Goal: Task Accomplishment & Management: Complete application form

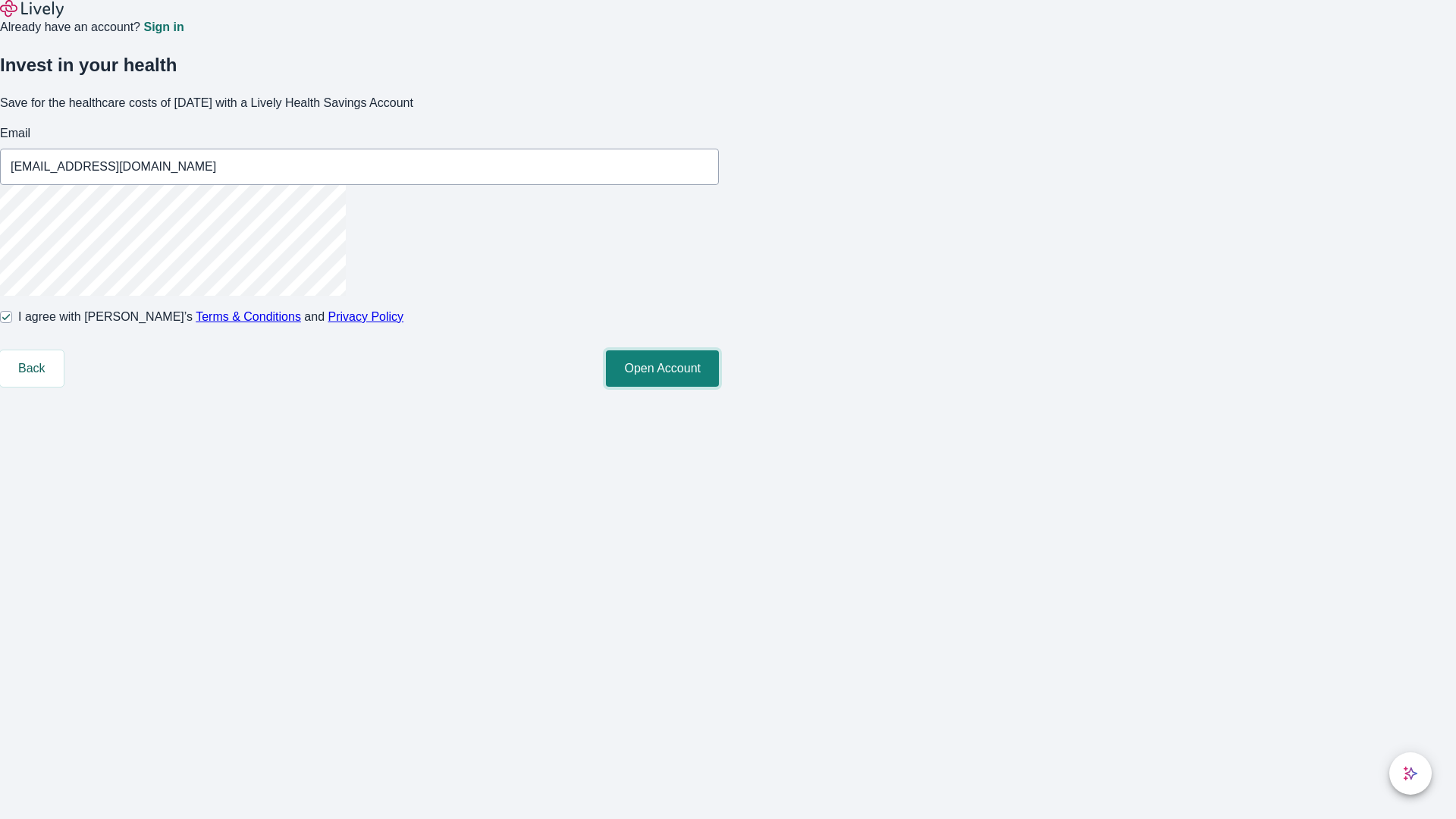
click at [719, 387] on button "Open Account" at bounding box center [662, 369] width 113 height 36
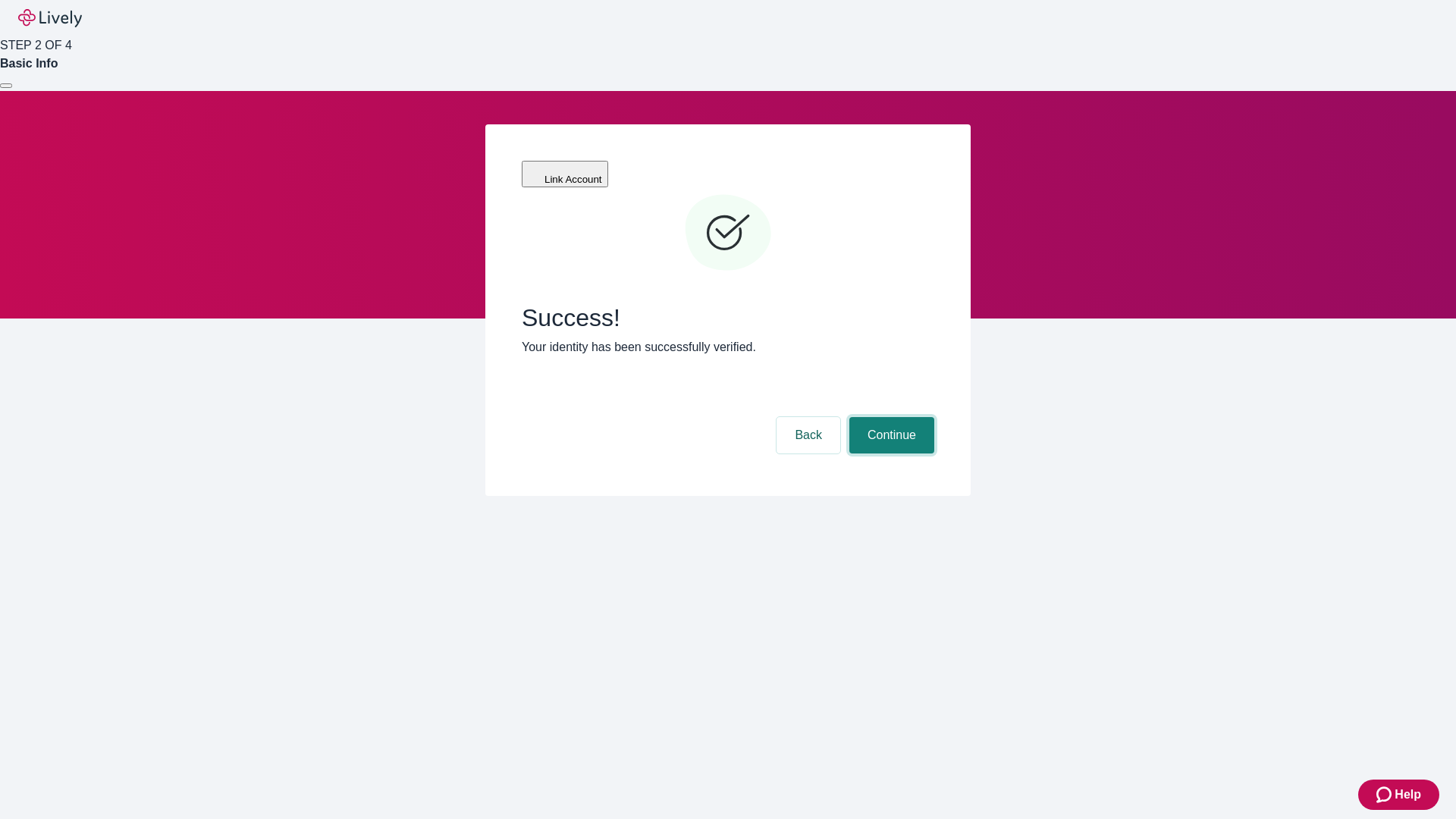
click at [890, 417] on button "Continue" at bounding box center [891, 435] width 85 height 36
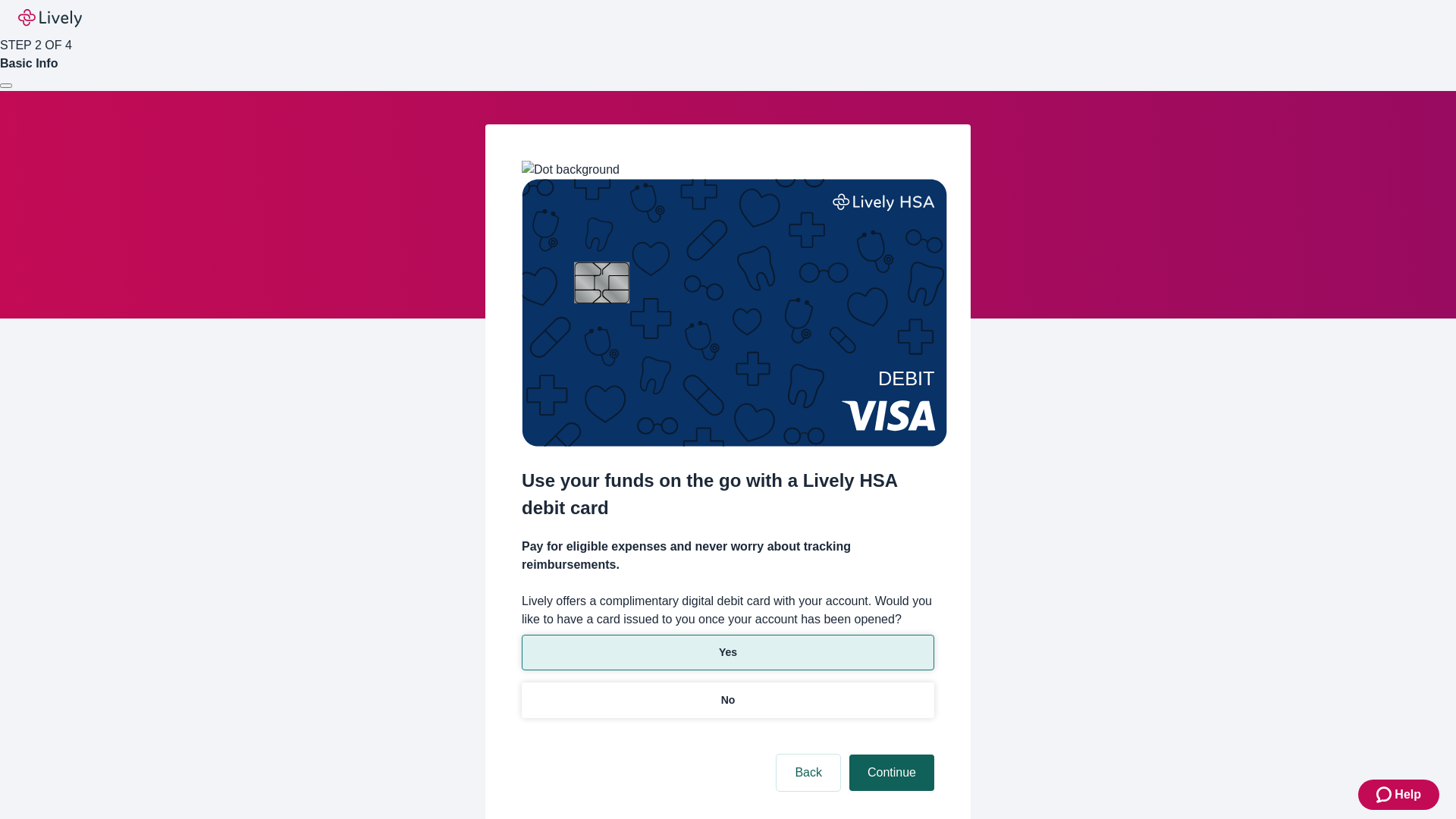
click at [727, 644] on p "Yes" at bounding box center [728, 652] width 18 height 16
click at [890, 755] on button "Continue" at bounding box center [891, 773] width 85 height 36
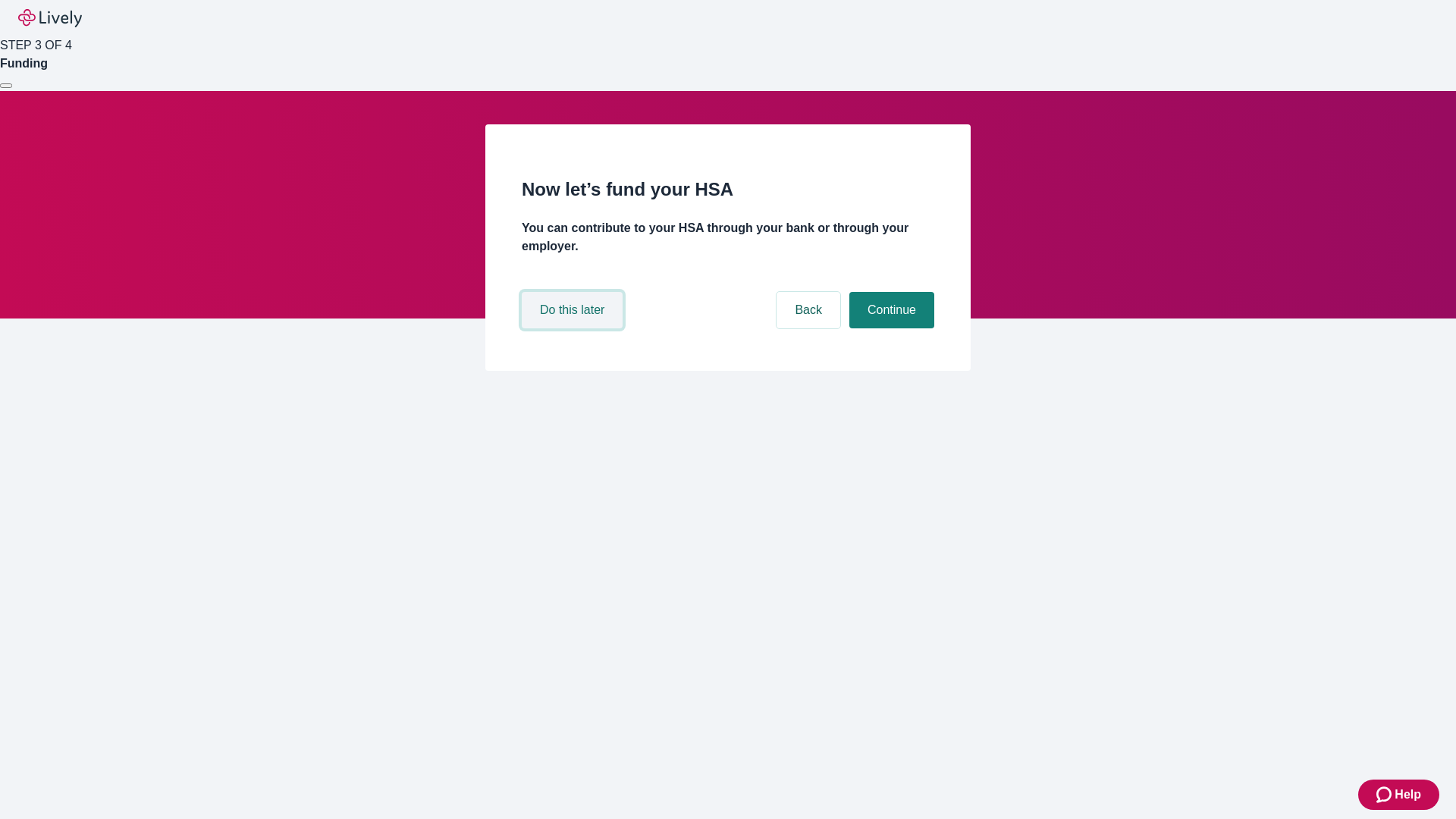
click at [574, 328] on button "Do this later" at bounding box center [572, 310] width 101 height 36
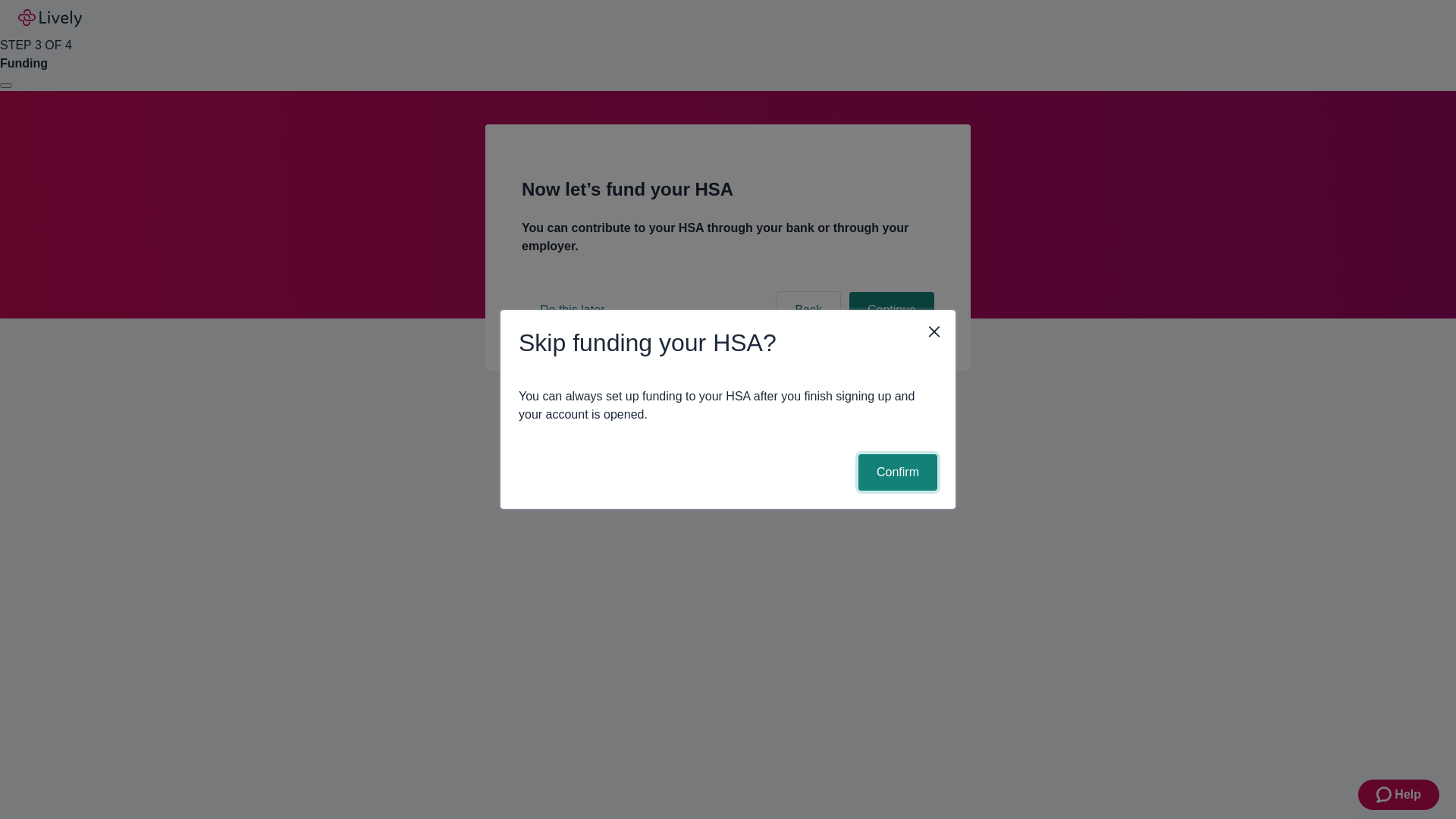
click at [895, 472] on button "Confirm" at bounding box center [898, 472] width 79 height 36
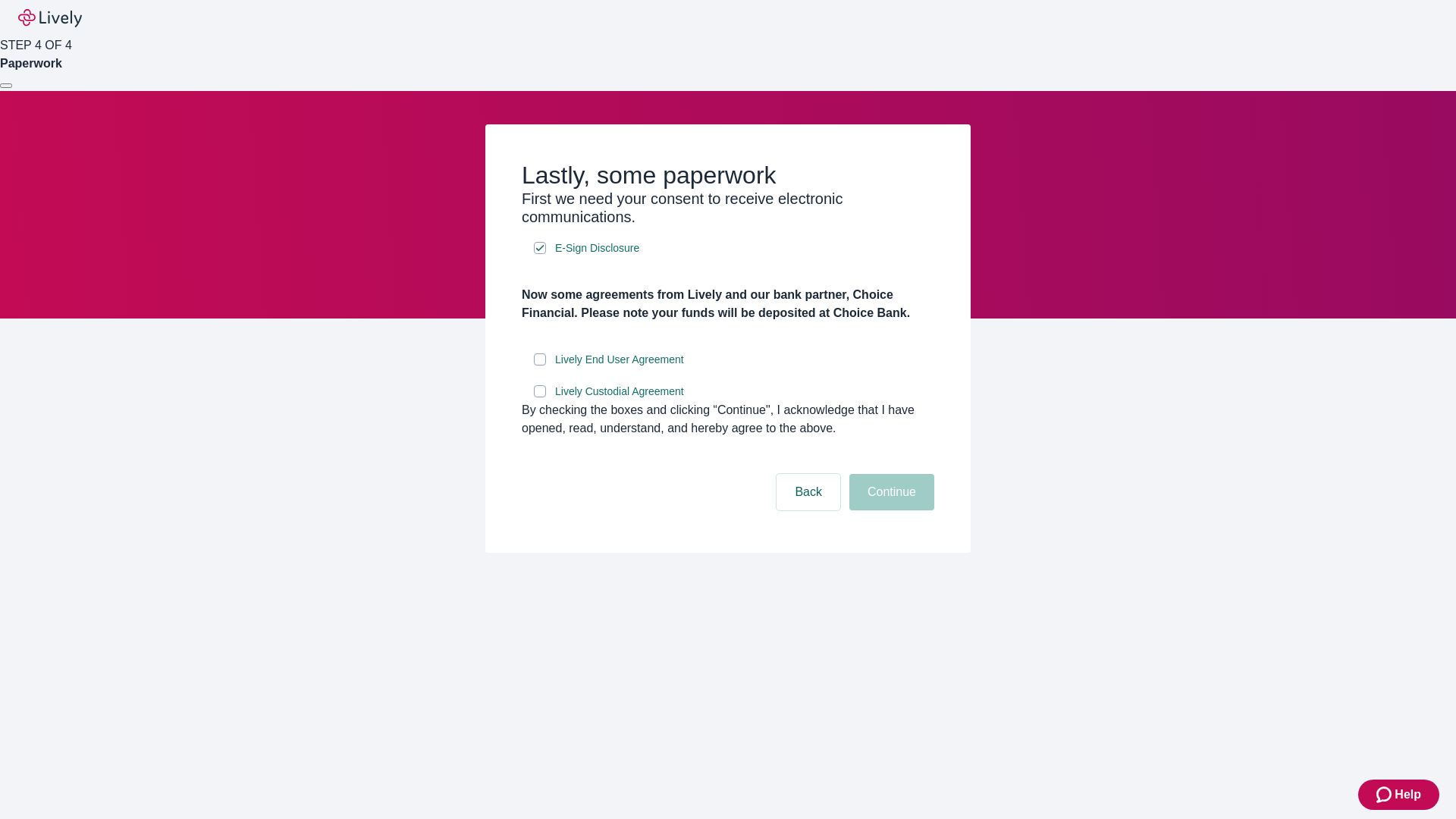
click at [540, 365] on input "Lively End User Agreement" at bounding box center [540, 359] width 12 height 12
checkbox input "true"
click at [540, 398] on input "Lively Custodial Agreement" at bounding box center [540, 391] width 12 height 12
checkbox input "true"
click at [890, 510] on button "Continue" at bounding box center [891, 492] width 85 height 36
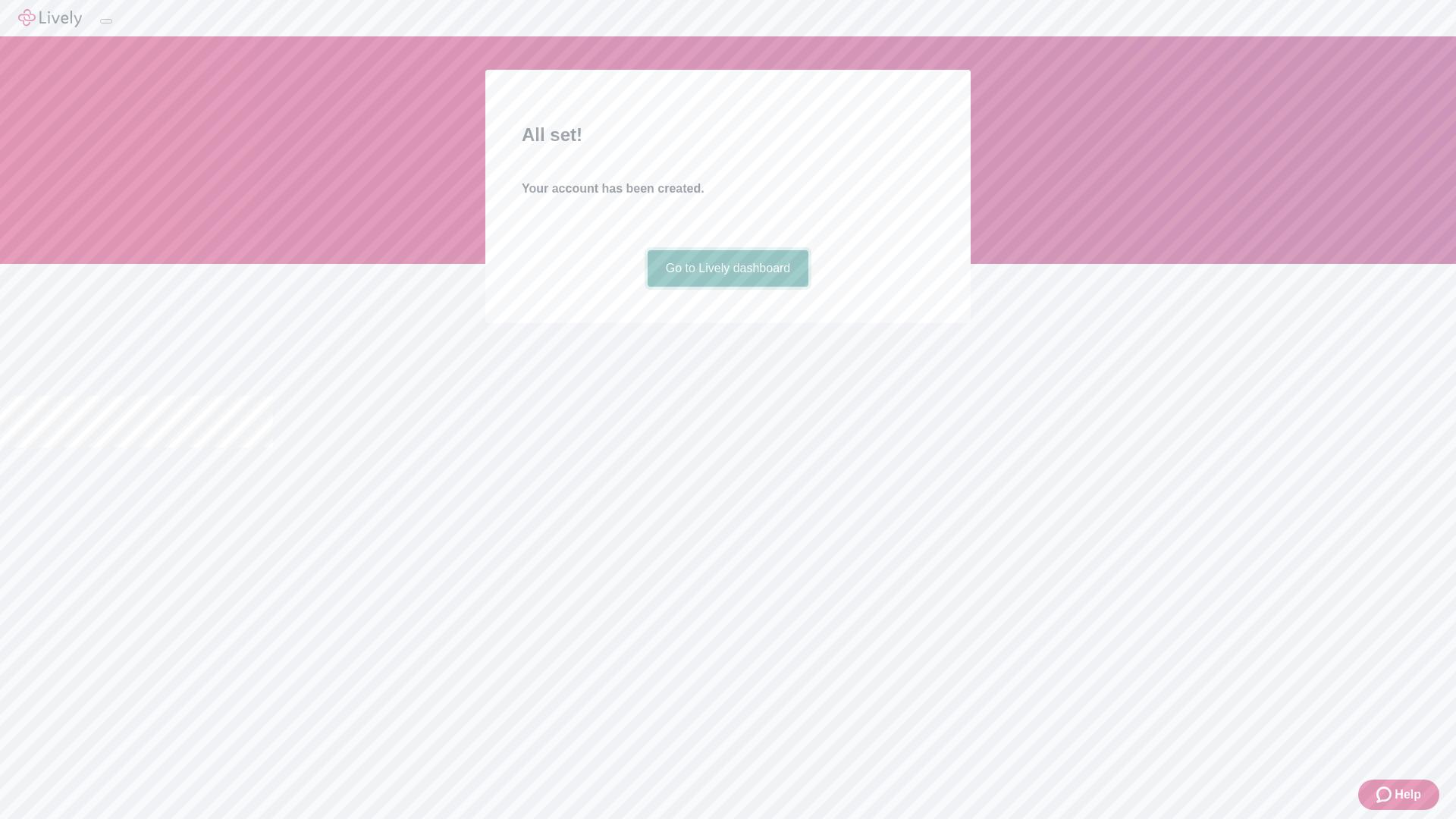
click at [727, 286] on link "Go to Lively dashboard" at bounding box center [728, 268] width 161 height 36
